Goal: Task Accomplishment & Management: Complete application form

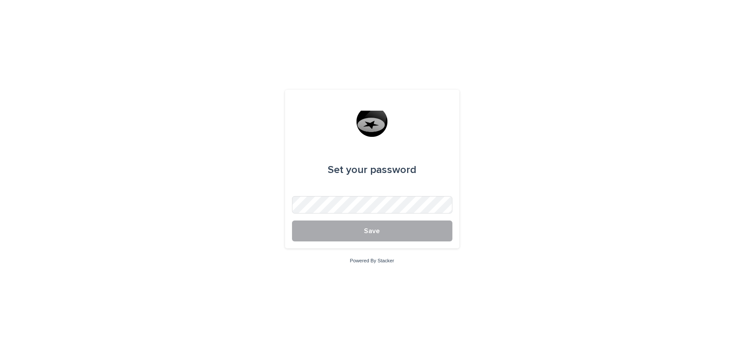
click at [329, 228] on button "Save" at bounding box center [372, 230] width 160 height 21
